Goal: Task Accomplishment & Management: Complete application form

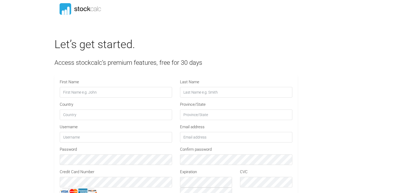
type input "GLOBE30"
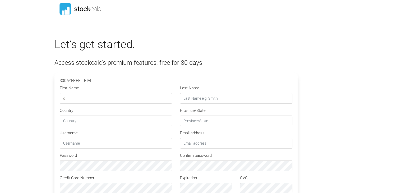
type input "[PERSON_NAME]"
type input "Young"
type input "[GEOGRAPHIC_DATA]"
type input "[EMAIL_ADDRESS][DOMAIN_NAME]"
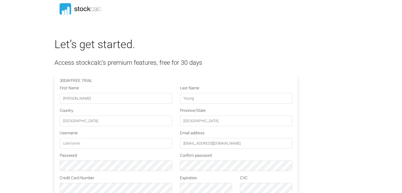
type input "R3K0V7"
type input "[PERSON_NAME]"
click at [103, 146] on input "text" at bounding box center [116, 143] width 112 height 11
type input "dyoung"
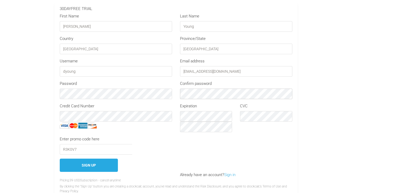
scroll to position [70, 0]
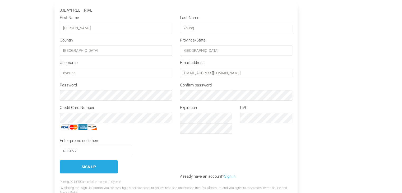
click at [88, 150] on input "R3K0V7" at bounding box center [96, 151] width 72 height 11
type input "R"
paste input "758195"
type input "7"
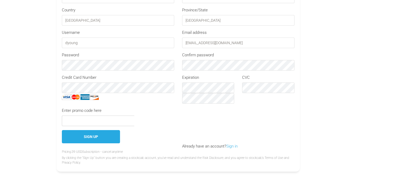
scroll to position [102, 0]
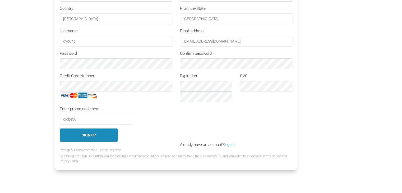
click at [90, 133] on button "Sign Up" at bounding box center [89, 135] width 58 height 13
type input "GLOBE30"
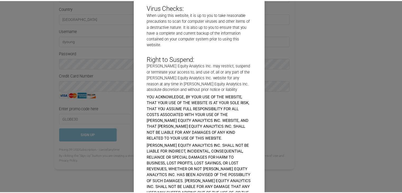
scroll to position [2288, 0]
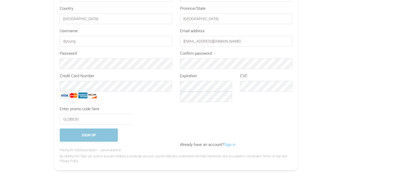
scroll to position [0, 0]
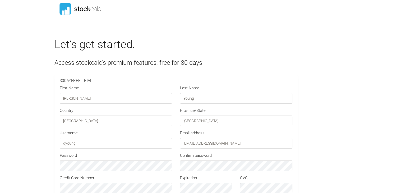
click at [95, 10] on icon at bounding box center [81, 9] width 60 height 12
